Goal: Task Accomplishment & Management: Use online tool/utility

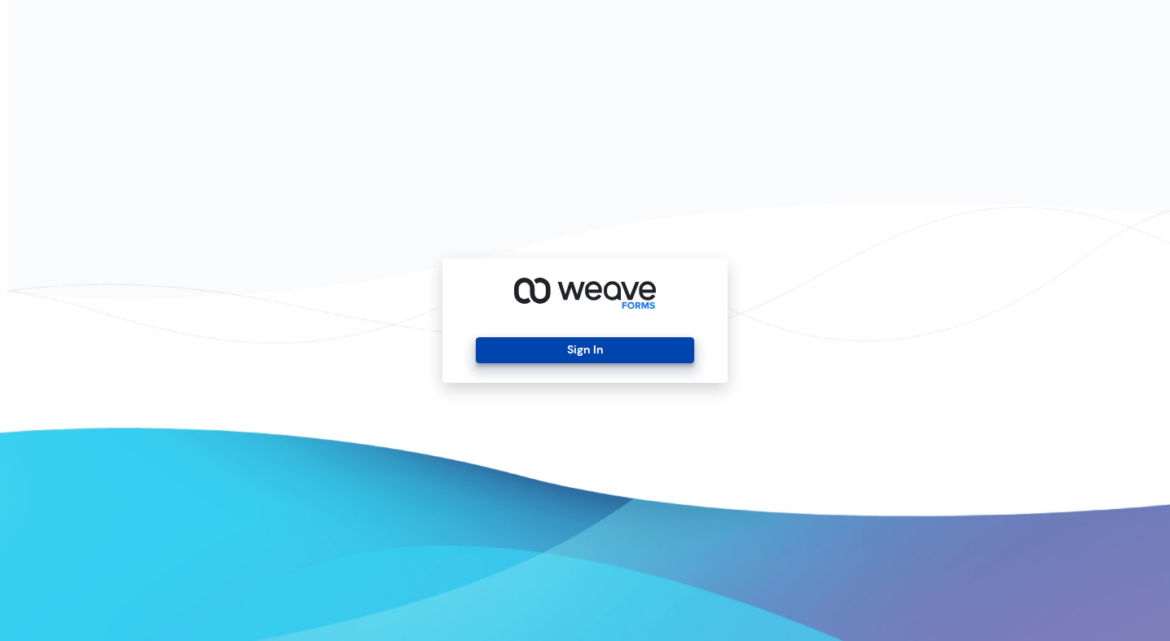
click at [532, 347] on button "Sign In" at bounding box center [585, 350] width 218 height 26
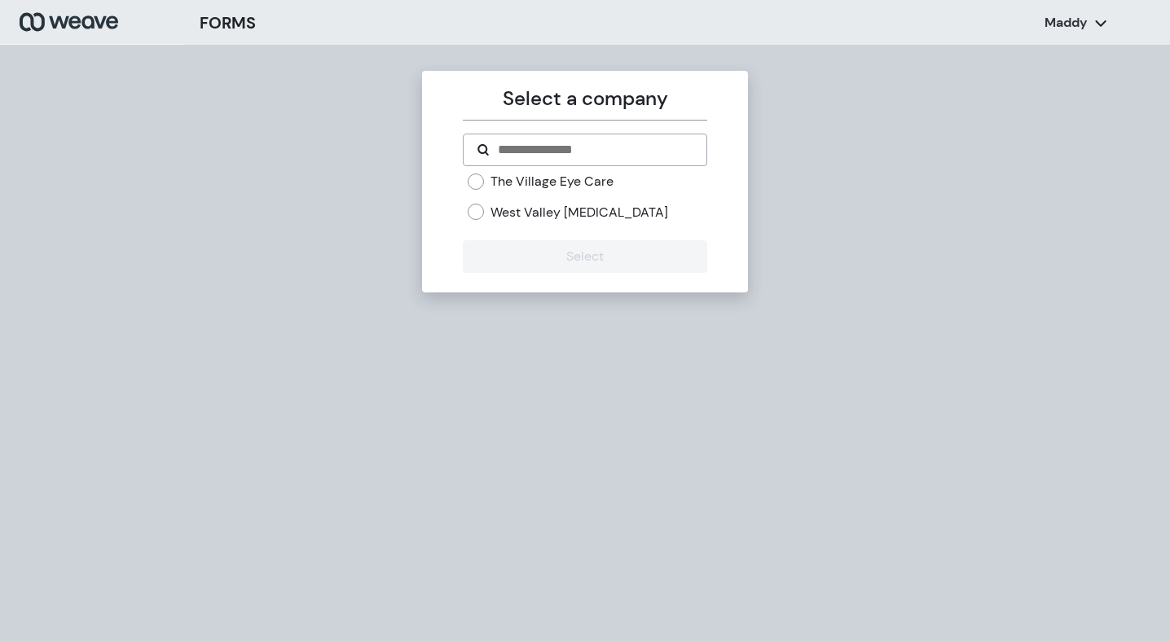
click at [566, 214] on label "West Valley [MEDICAL_DATA]" at bounding box center [579, 213] width 178 height 18
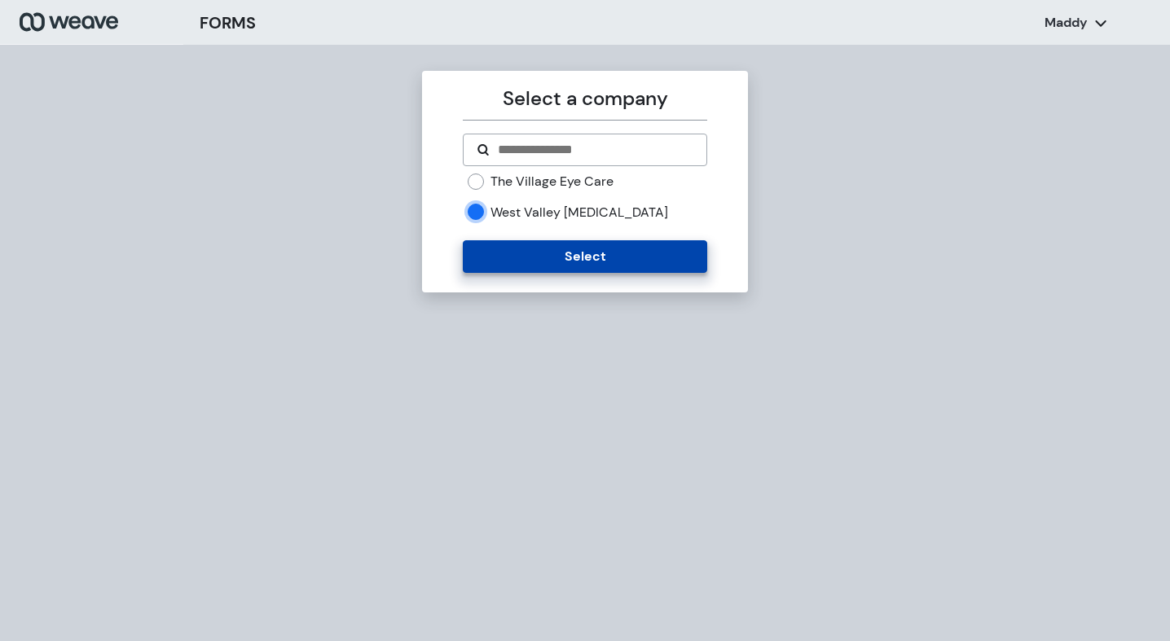
click at [572, 257] on button "Select" at bounding box center [585, 256] width 244 height 33
